Goal: Task Accomplishment & Management: Manage account settings

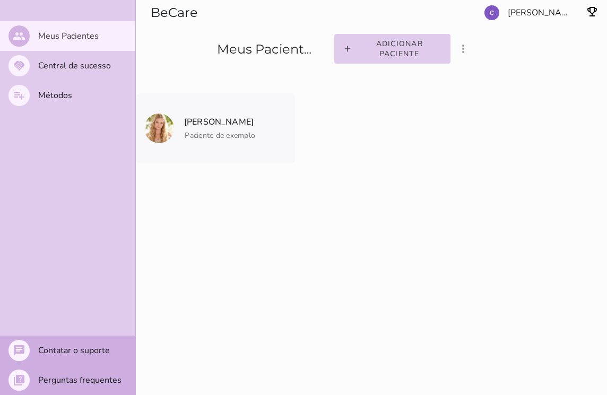
drag, startPoint x: 602, startPoint y: 32, endPoint x: 634, endPoint y: 36, distance: 31.5
click at [607, 36] on html at bounding box center [303, 197] width 607 height 395
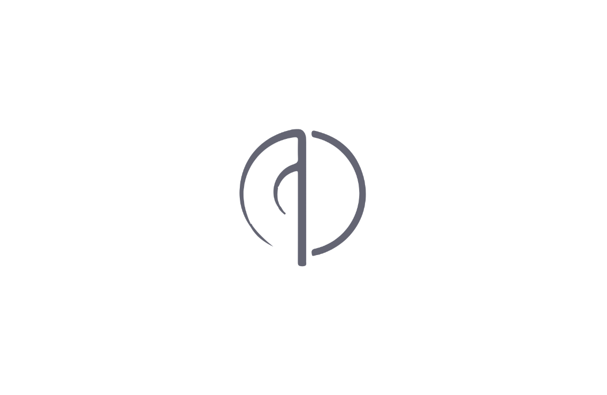
drag, startPoint x: 600, startPoint y: 266, endPoint x: 827, endPoint y: 293, distance: 229.3
click at [607, 293] on html at bounding box center [303, 197] width 607 height 395
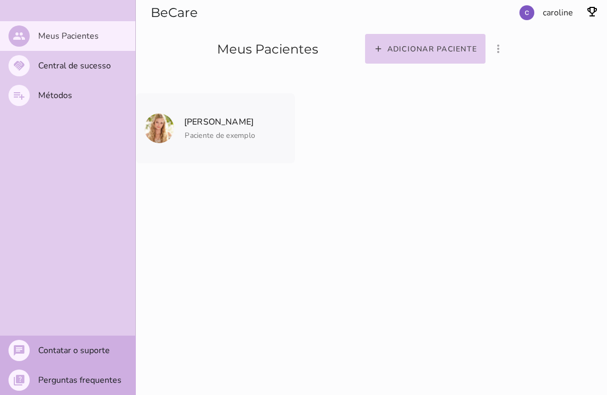
drag, startPoint x: 599, startPoint y: 356, endPoint x: 606, endPoint y: 358, distance: 7.2
click at [606, 358] on entity-collection-view "[PERSON_NAME] Paciente de exemplo [PERSON_NAME] Paciente de exemplo" at bounding box center [371, 225] width 471 height 315
drag, startPoint x: 602, startPoint y: 352, endPoint x: 597, endPoint y: 11, distance: 340.8
click at [597, 11] on img "button" at bounding box center [592, 11] width 13 height 13
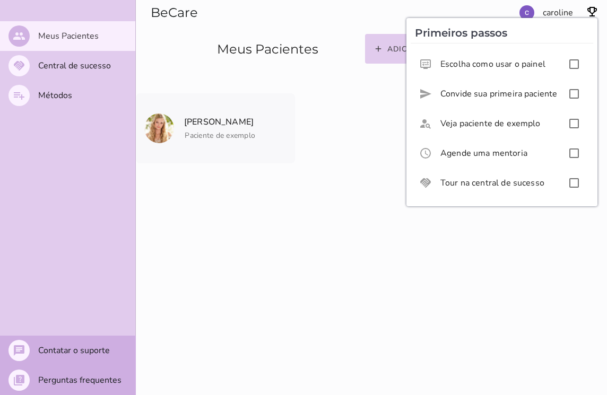
drag, startPoint x: 597, startPoint y: 1, endPoint x: 605, endPoint y: 2, distance: 8.0
click at [605, 2] on section "Adicionar paciente filter_list_ off Mostrar pacientes convidados e arquivados c…" at bounding box center [476, 34] width 261 height 68
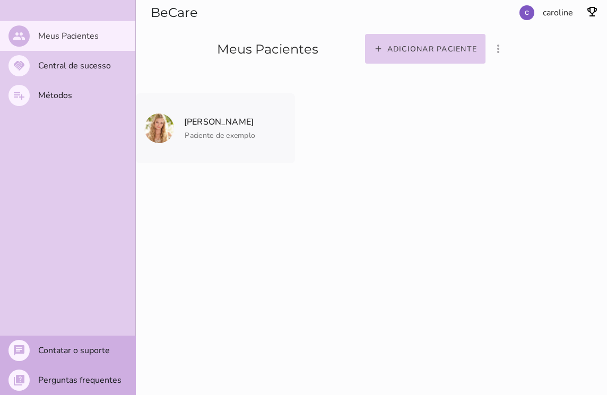
click at [595, 12] on img "button" at bounding box center [592, 11] width 13 height 13
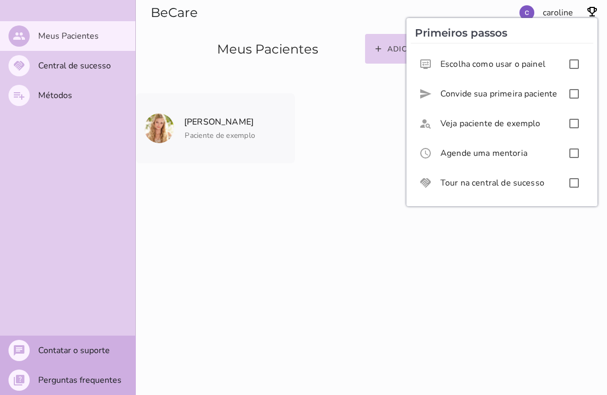
drag, startPoint x: 599, startPoint y: 6, endPoint x: 649, endPoint y: 38, distance: 58.7
click at [607, 38] on html "Primeiros passos display_settings Escolha como usar o painel send Convide sua p…" at bounding box center [303, 197] width 607 height 395
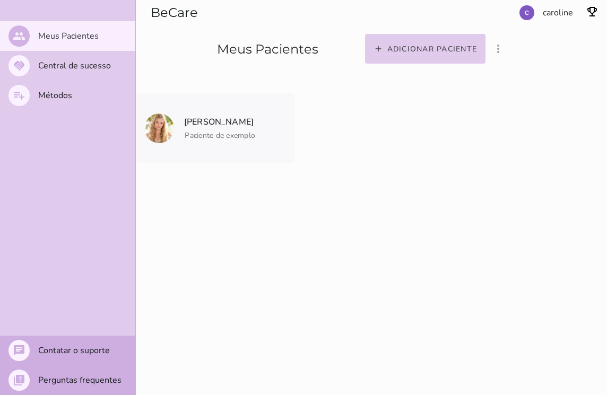
drag, startPoint x: 599, startPoint y: 3, endPoint x: 607, endPoint y: 8, distance: 9.6
click at [607, 8] on html at bounding box center [303, 197] width 607 height 395
click at [604, 3] on section "Adicionar paciente filter_list_ off Mostrar pacientes convidados e arquivados c…" at bounding box center [476, 34] width 261 height 68
drag, startPoint x: 600, startPoint y: 19, endPoint x: 618, endPoint y: 42, distance: 29.5
click at [607, 42] on html at bounding box center [303, 197] width 607 height 395
